Goal: Download file/media

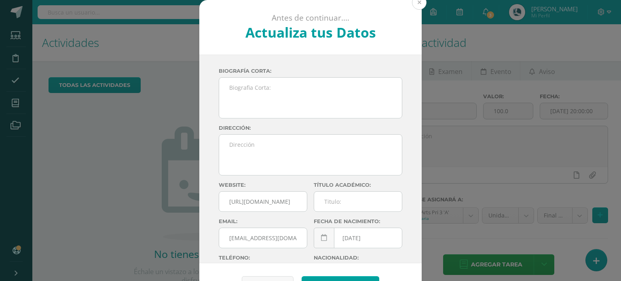
click at [414, 4] on button at bounding box center [419, 2] width 15 height 15
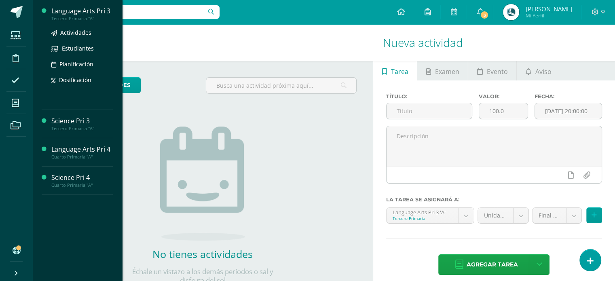
click at [79, 13] on div "Language Arts Pri 3" at bounding box center [81, 10] width 61 height 9
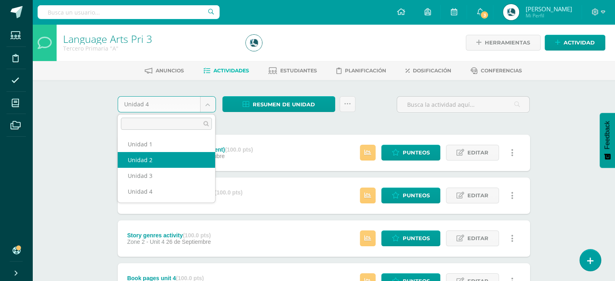
select select "Unidad 2"
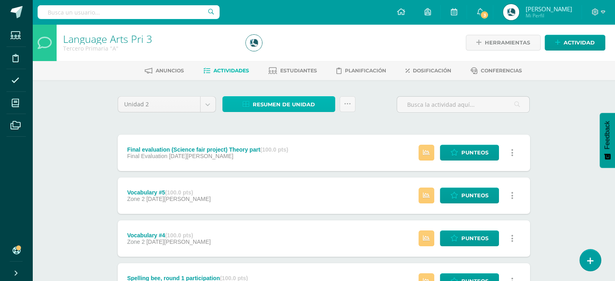
click at [274, 102] on span "Resumen de unidad" at bounding box center [284, 104] width 62 height 15
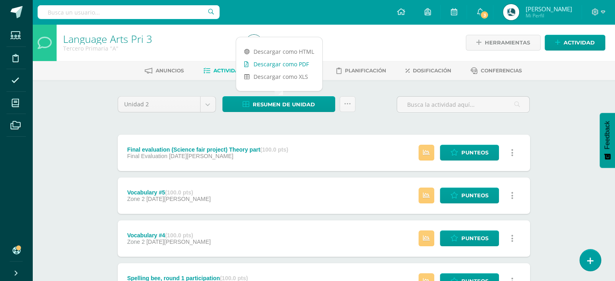
click at [277, 66] on link "Descargar como PDF" at bounding box center [279, 64] width 86 height 13
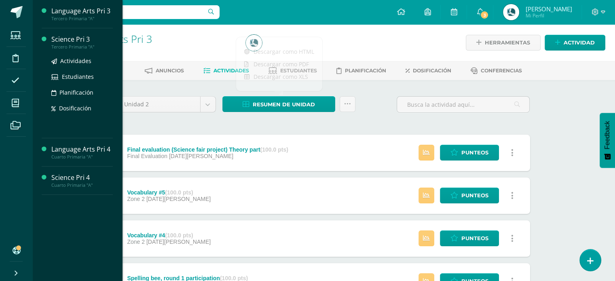
click at [73, 45] on div "Tercero Primaria "A"" at bounding box center [81, 47] width 61 height 6
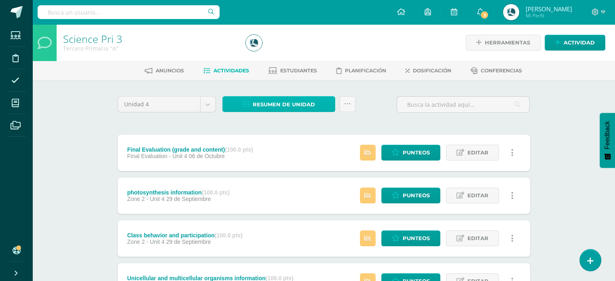
click at [257, 108] on span "Resumen de unidad" at bounding box center [284, 104] width 62 height 15
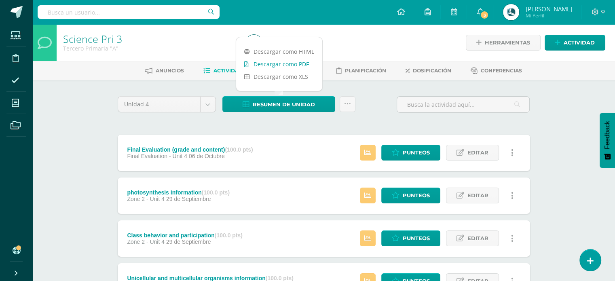
click at [275, 64] on link "Descargar como PDF" at bounding box center [279, 64] width 86 height 13
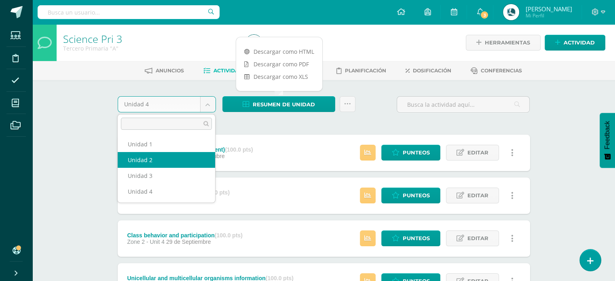
select select "Unidad 2"
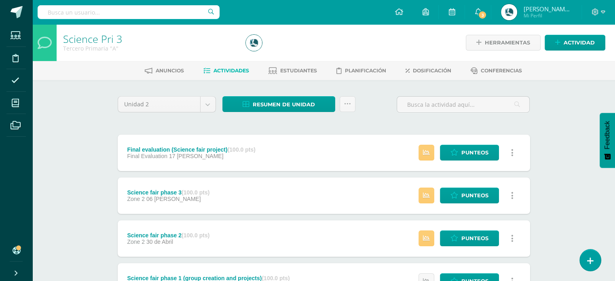
click at [279, 114] on div "Resumen de unidad Descargar como HTML Descargar como PDF Descargar como XLS Env…" at bounding box center [288, 107] width 139 height 23
click at [281, 110] on span "Resumen de unidad" at bounding box center [284, 104] width 62 height 15
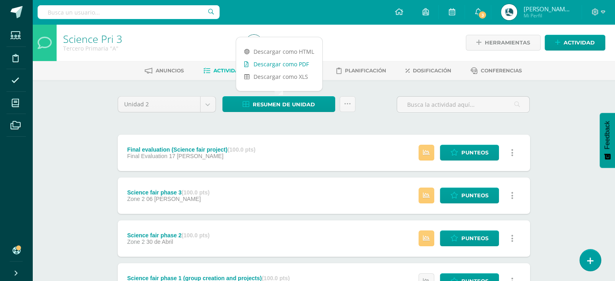
click at [284, 69] on link "Descargar como PDF" at bounding box center [279, 64] width 86 height 13
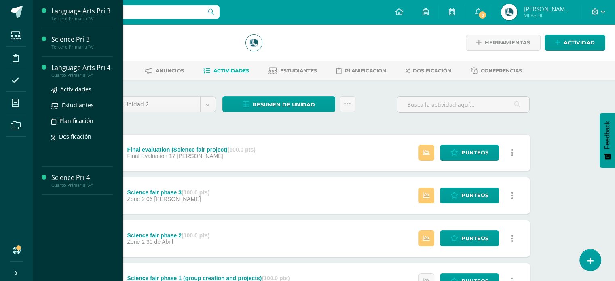
click at [77, 66] on div "Language Arts Pri 4" at bounding box center [81, 67] width 61 height 9
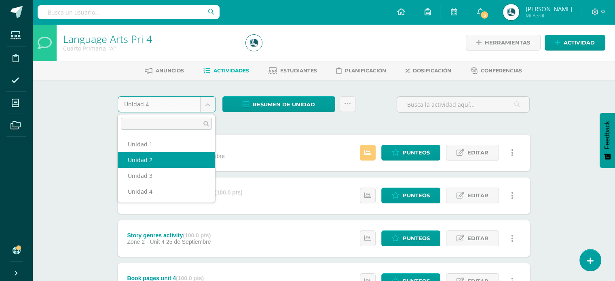
select select "Unidad 2"
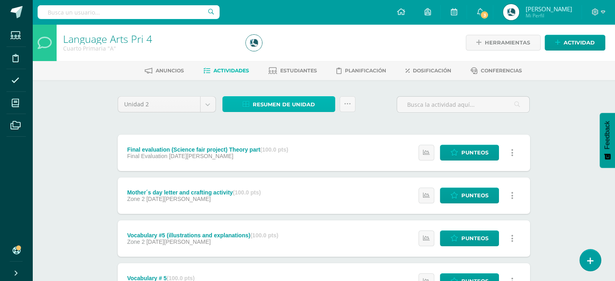
click at [265, 98] on span "Resumen de unidad" at bounding box center [284, 104] width 62 height 15
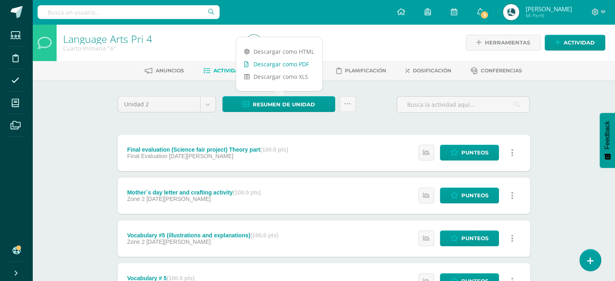
click at [267, 68] on link "Descargar como PDF" at bounding box center [279, 64] width 86 height 13
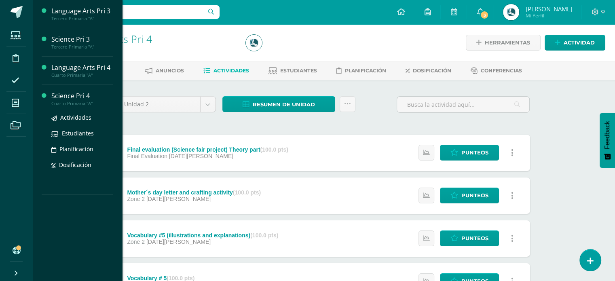
click at [65, 97] on div "Science Pri 4" at bounding box center [81, 95] width 61 height 9
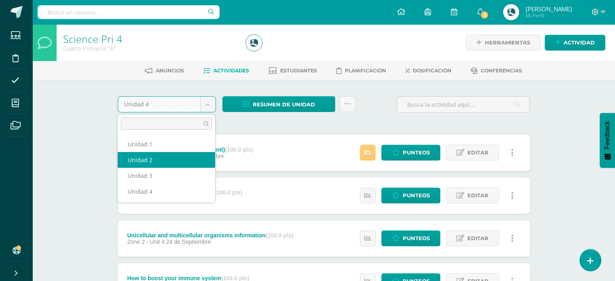
select select "Unidad 2"
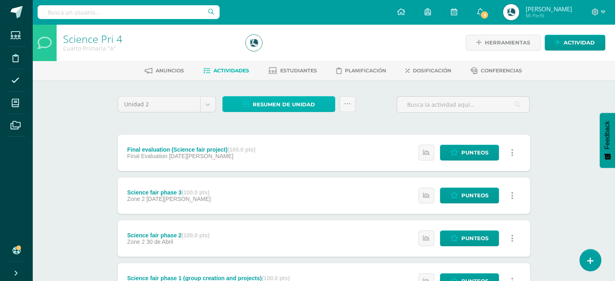
click at [275, 108] on span "Resumen de unidad" at bounding box center [284, 104] width 62 height 15
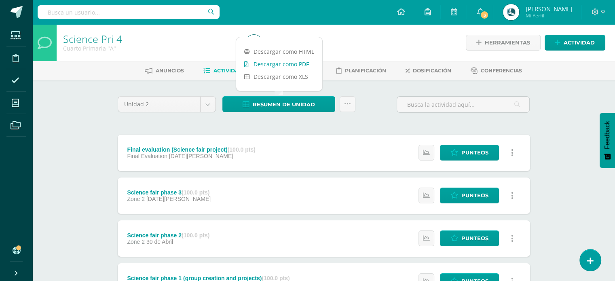
click at [281, 64] on link "Descargar como PDF" at bounding box center [279, 64] width 86 height 13
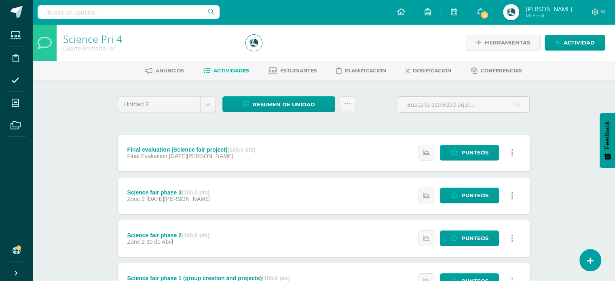
click at [379, 110] on div "Unidad 2 Unidad 1 Unidad 2 Unidad 3 Unidad 4 Resumen de unidad Enviar punteos a…" at bounding box center [323, 107] width 419 height 23
